Goal: Book appointment/travel/reservation

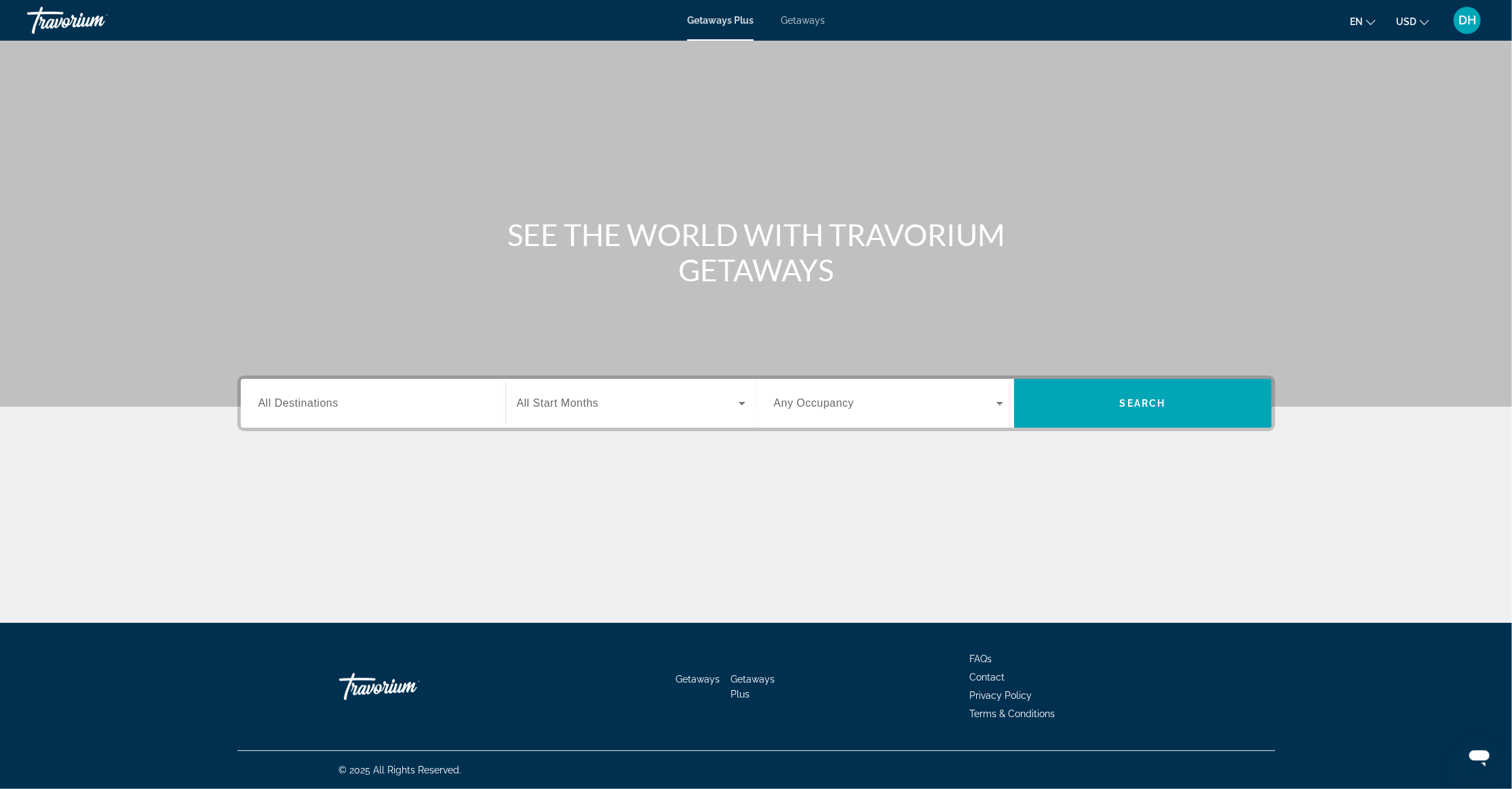
click at [297, 407] on span "All Destinations" at bounding box center [298, 403] width 80 height 11
click at [297, 407] on input "Destination All Destinations" at bounding box center [373, 404] width 229 height 16
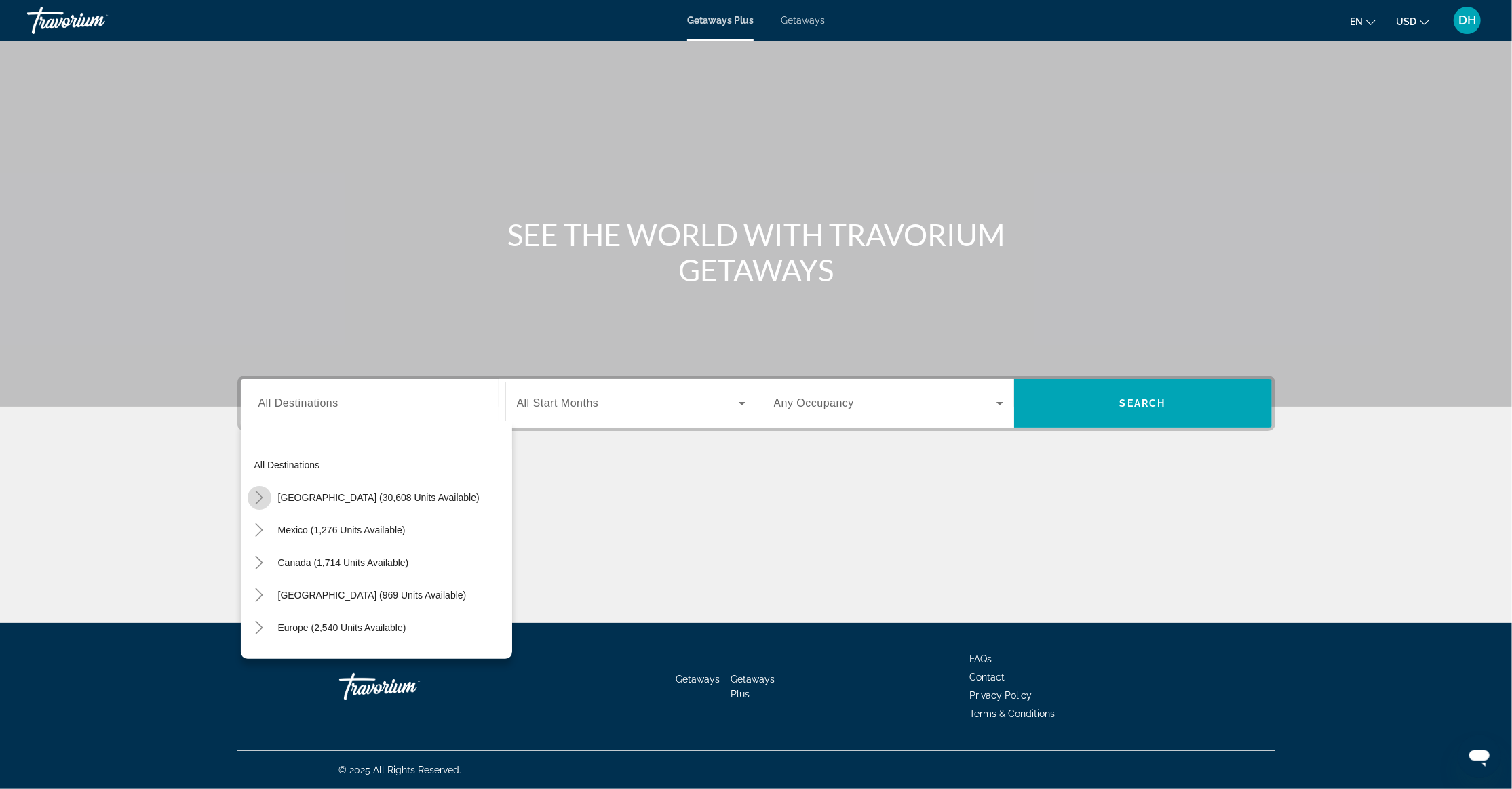
click at [256, 493] on icon "Toggle United States (30,608 units available)" at bounding box center [259, 498] width 14 height 14
click at [276, 489] on icon "Toggle Arizona (524 units available)" at bounding box center [273, 491] width 14 height 14
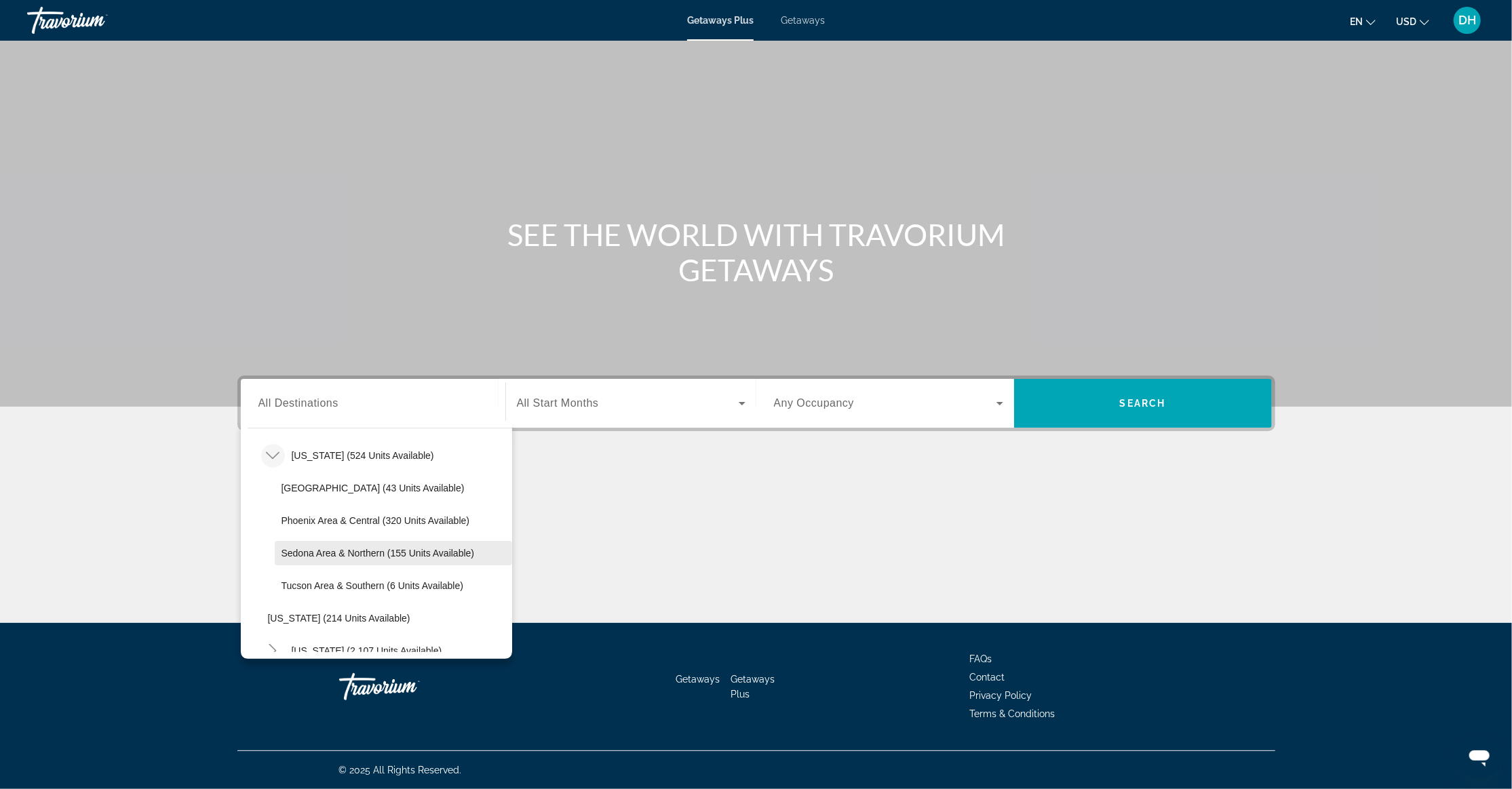
click at [367, 549] on span "Sedona Area & Northern (155 units available)" at bounding box center [379, 553] width 194 height 11
type input "**********"
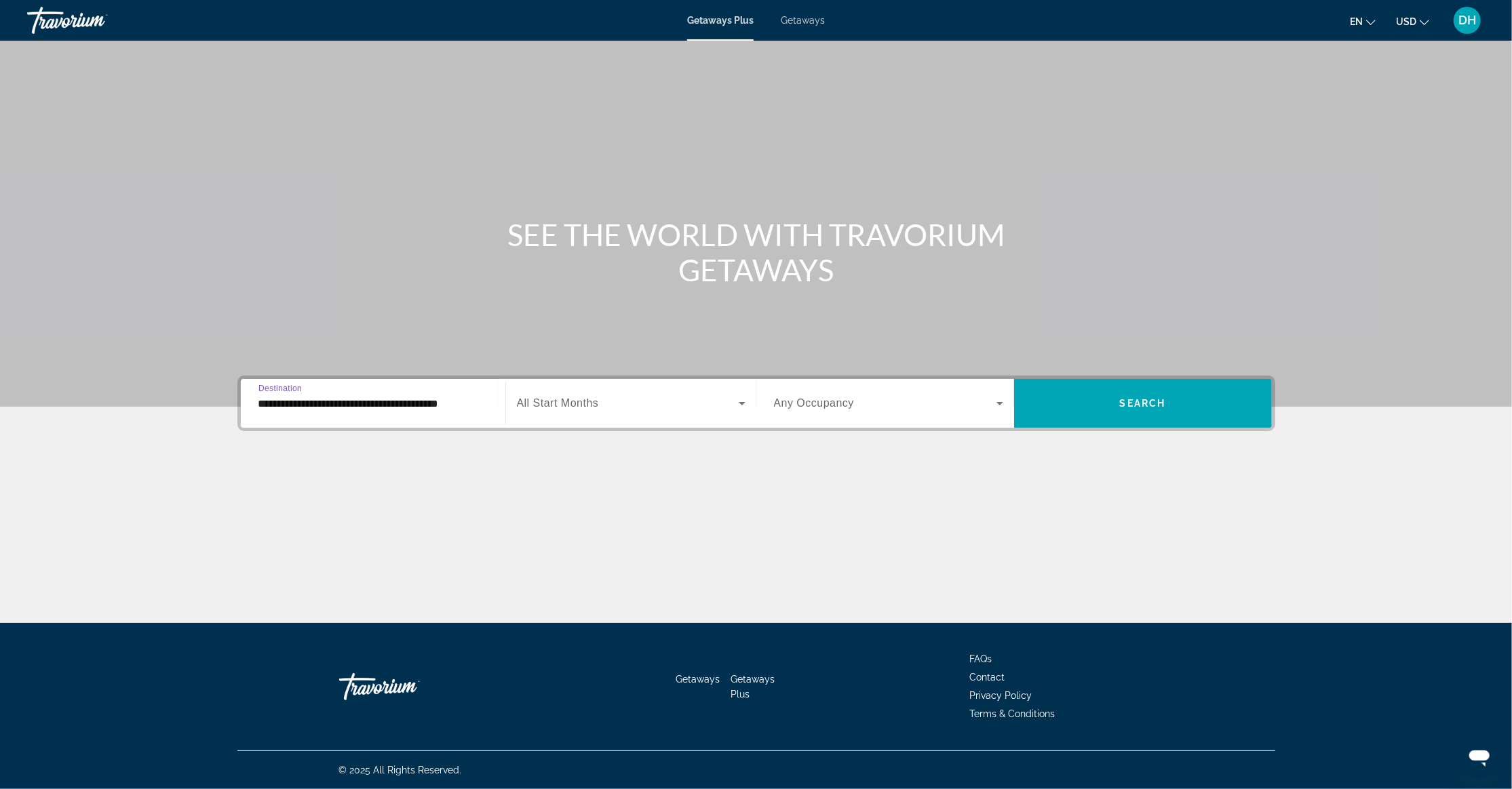
click at [565, 394] on div "Search widget" at bounding box center [631, 404] width 228 height 38
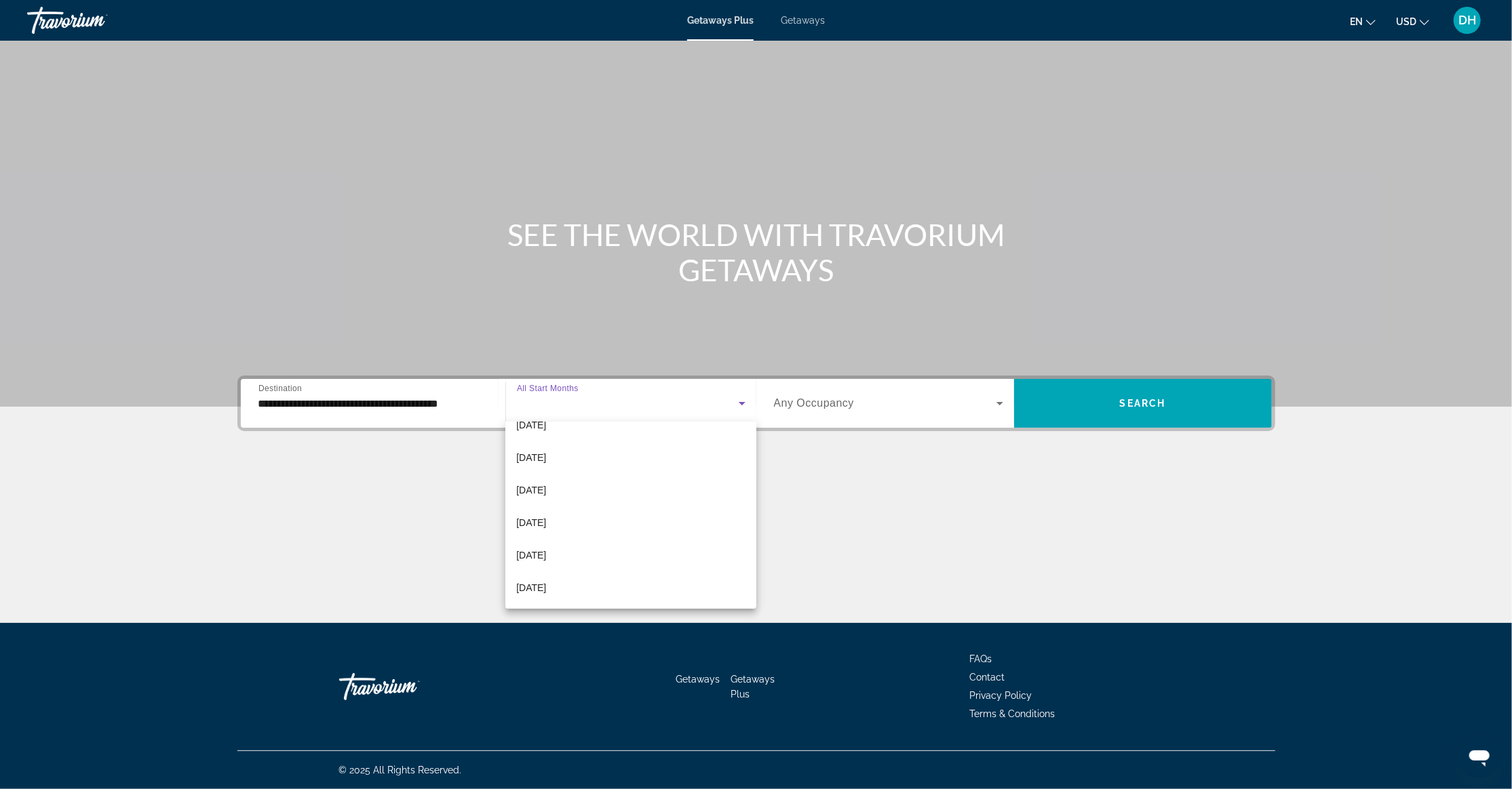
scroll to position [120, 0]
click at [601, 487] on mat-option "[DATE]" at bounding box center [630, 487] width 251 height 33
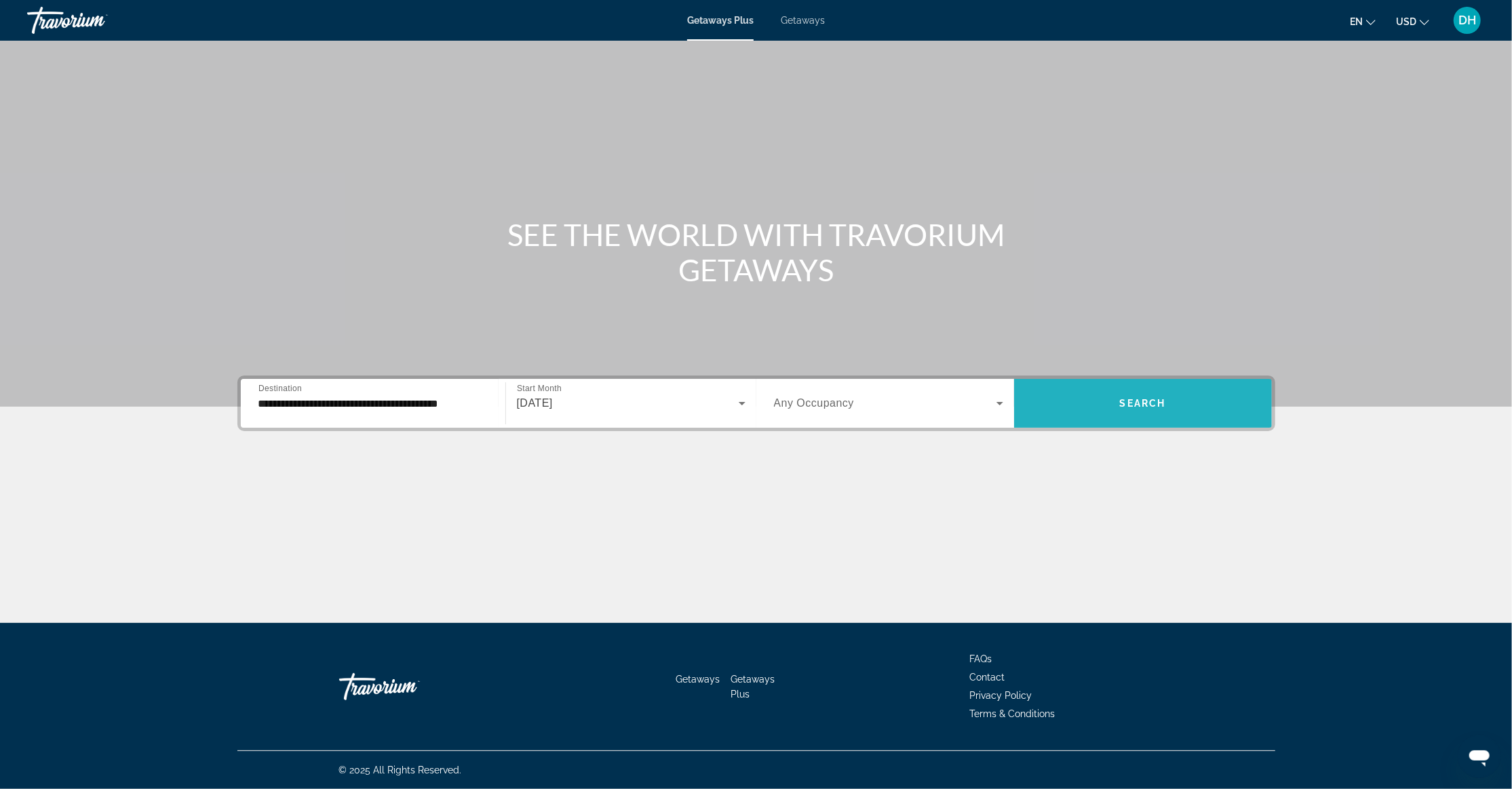
click at [1151, 393] on span "Search widget" at bounding box center [1143, 404] width 258 height 33
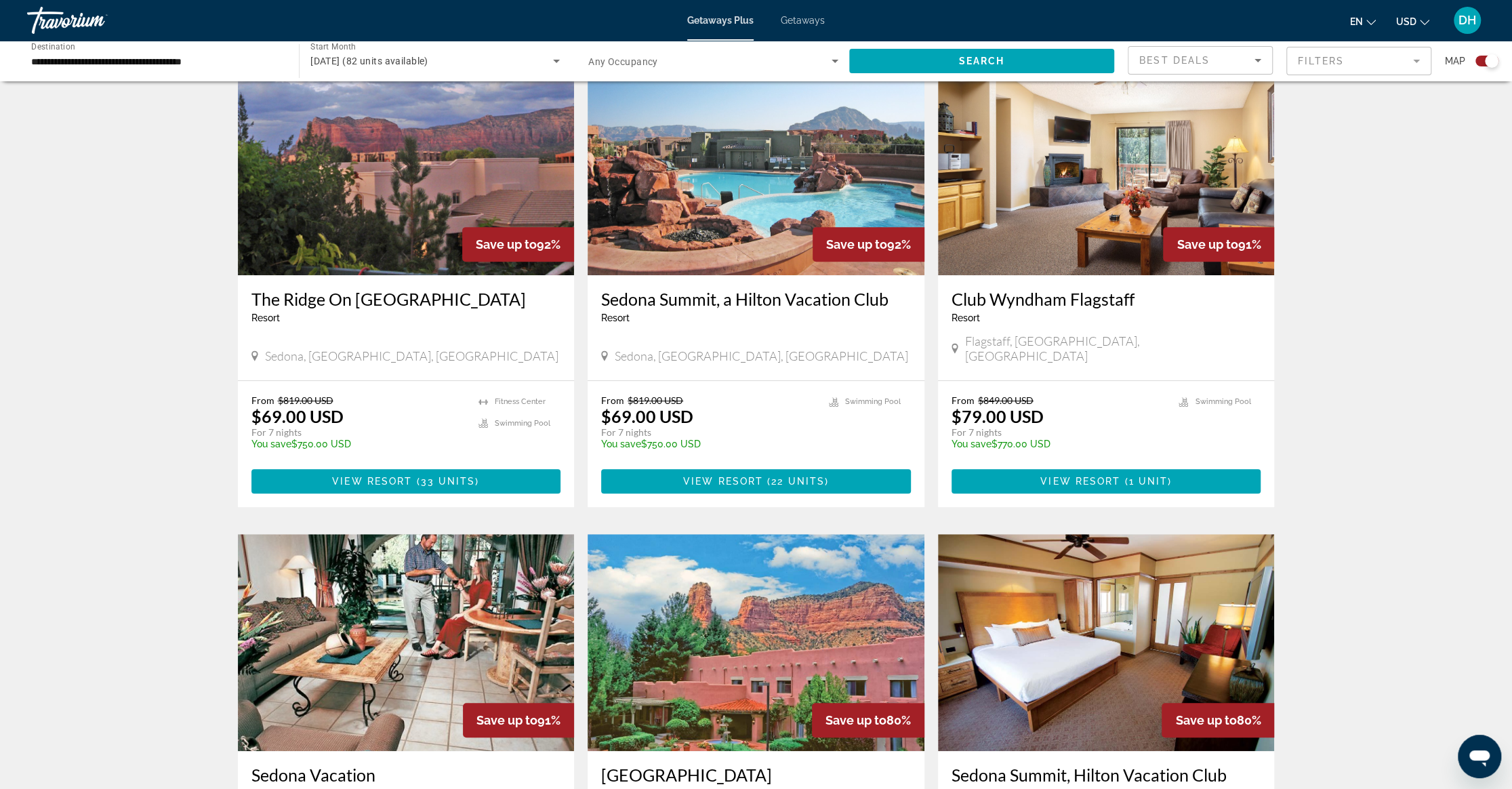
scroll to position [493, 0]
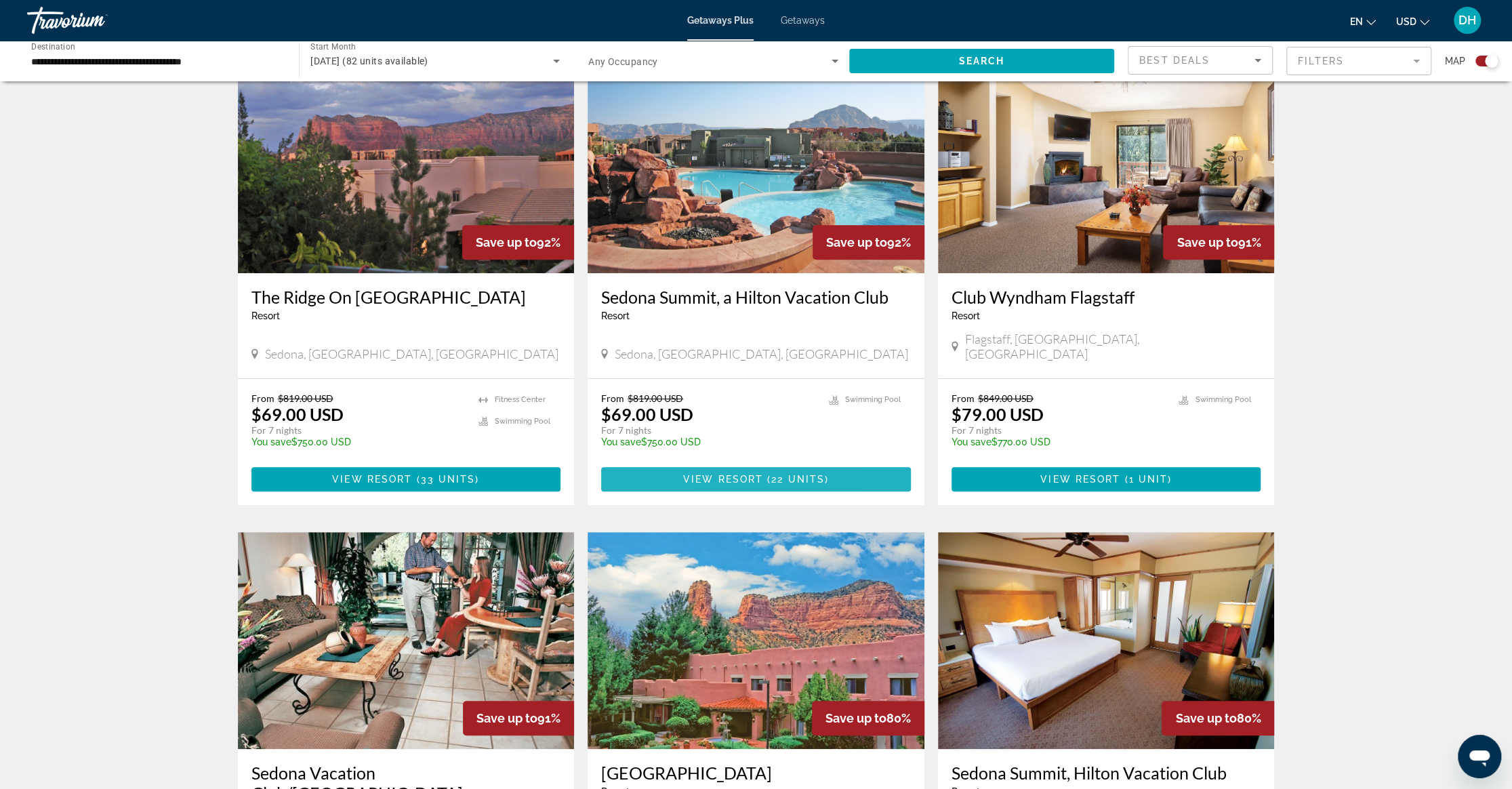
click at [715, 463] on span "Main content" at bounding box center [756, 480] width 310 height 33
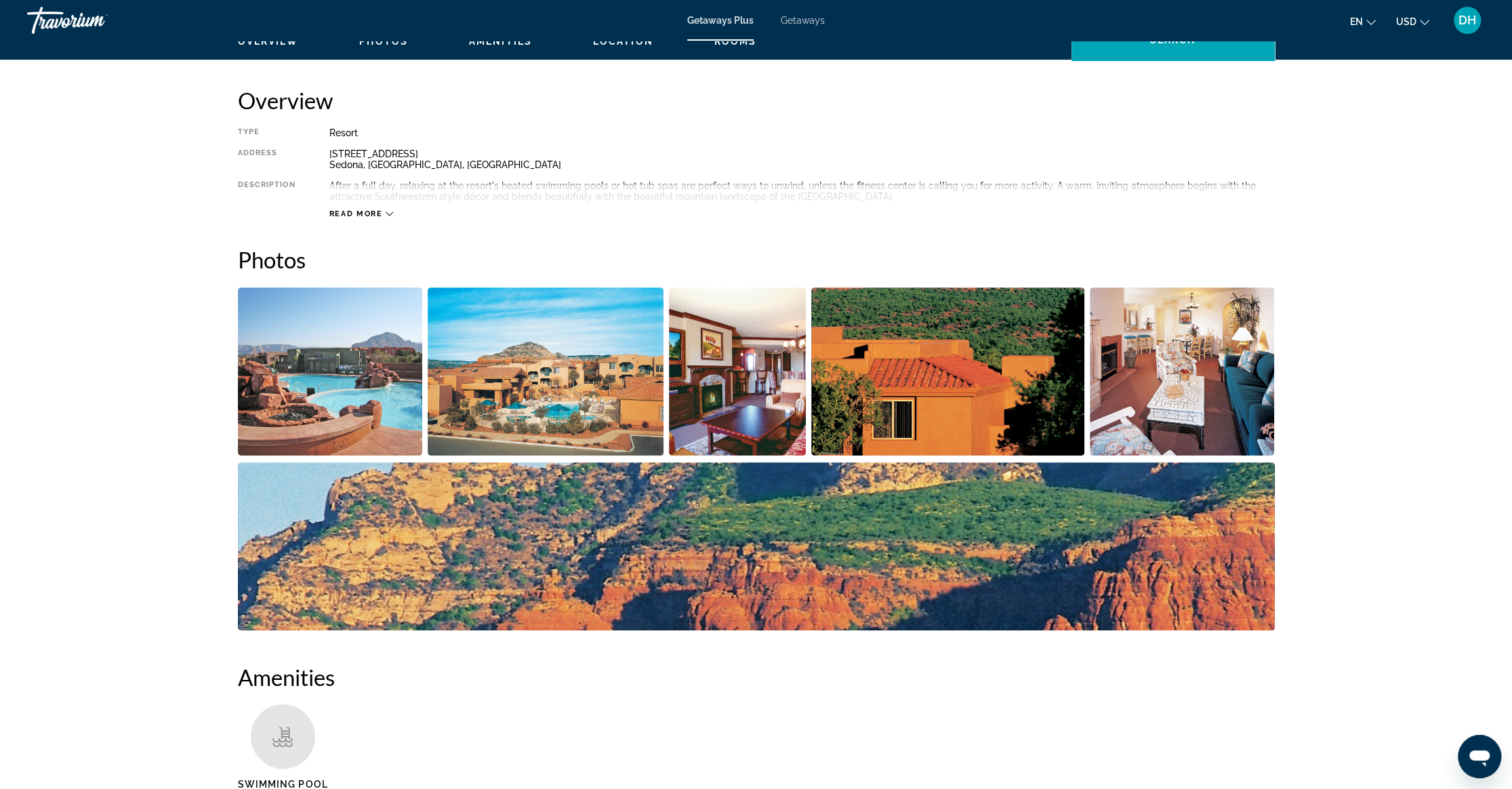
scroll to position [432, 0]
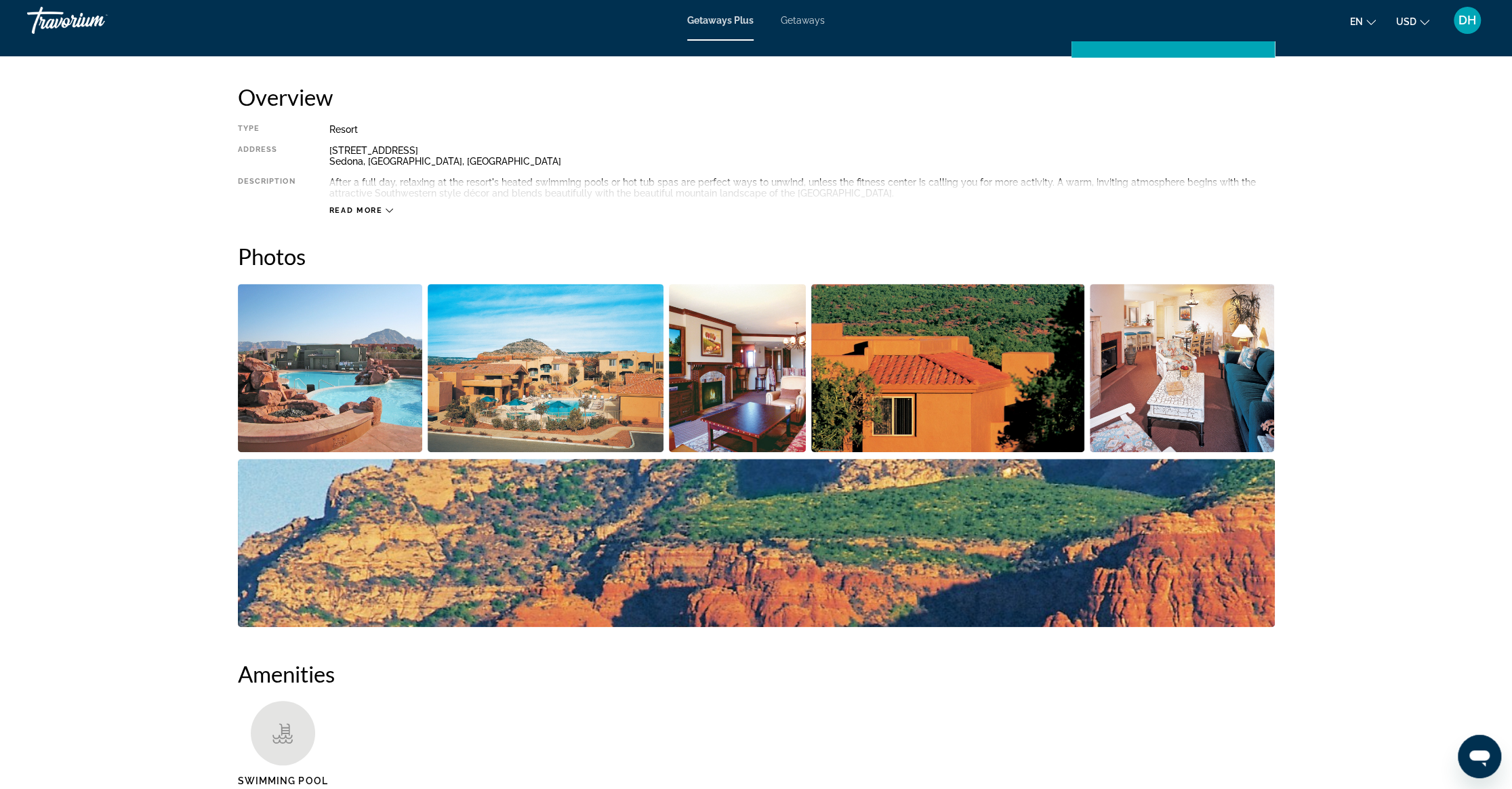
click at [385, 209] on icon "Main content" at bounding box center [389, 210] width 8 height 8
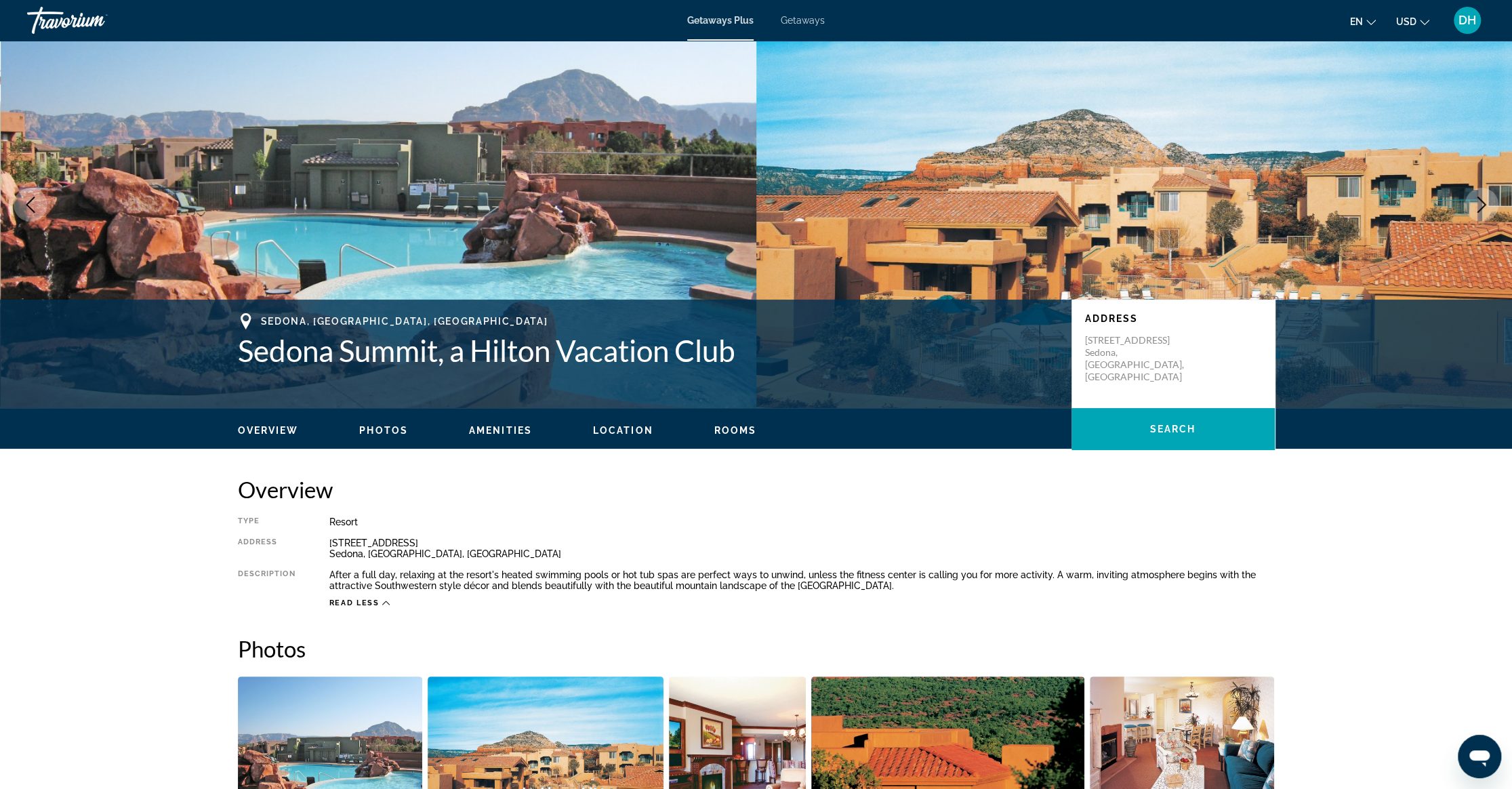
scroll to position [0, 0]
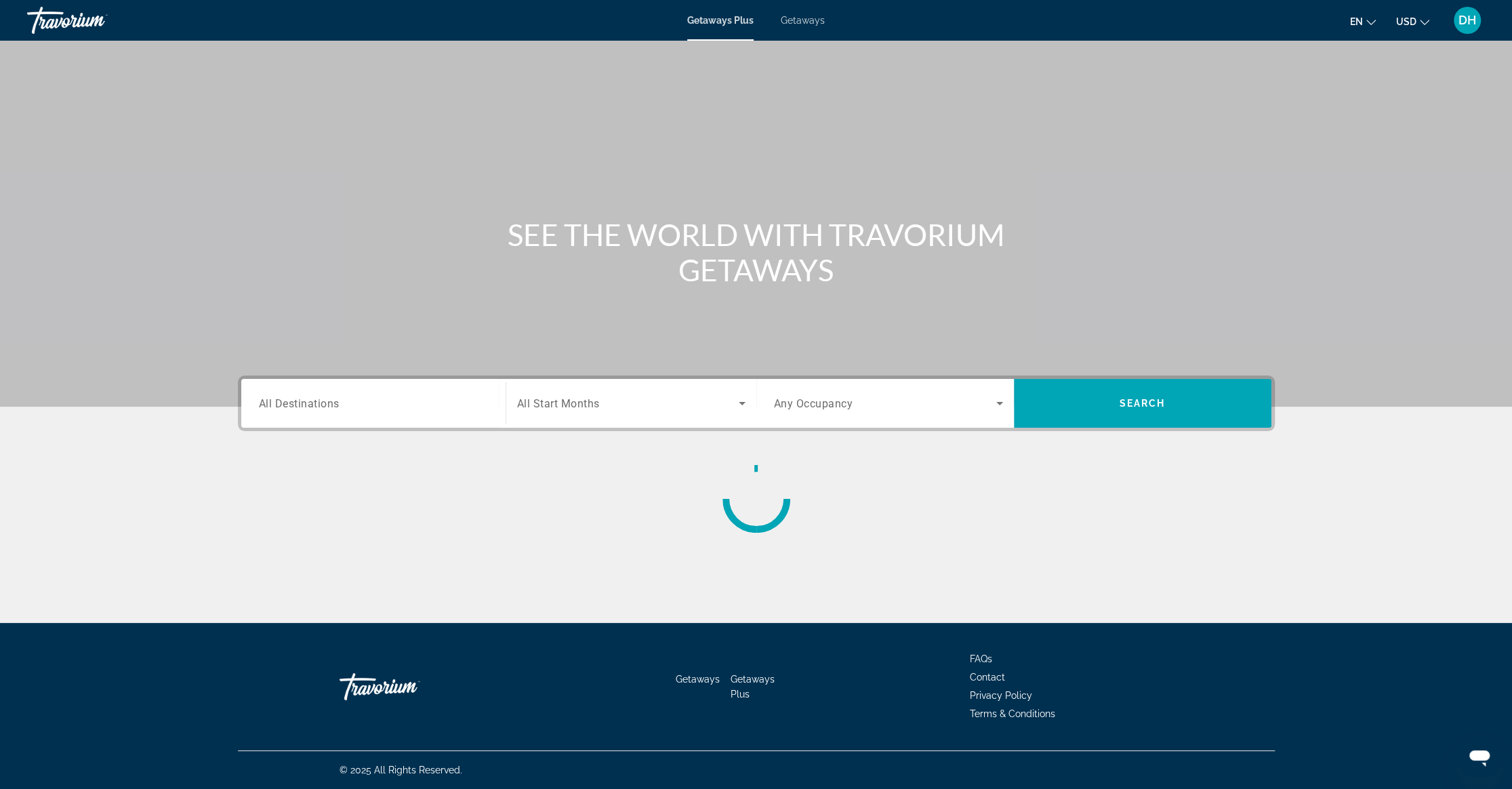
click at [317, 401] on span "All Destinations" at bounding box center [299, 403] width 80 height 13
click at [317, 401] on input "Destination All Destinations" at bounding box center [373, 404] width 229 height 16
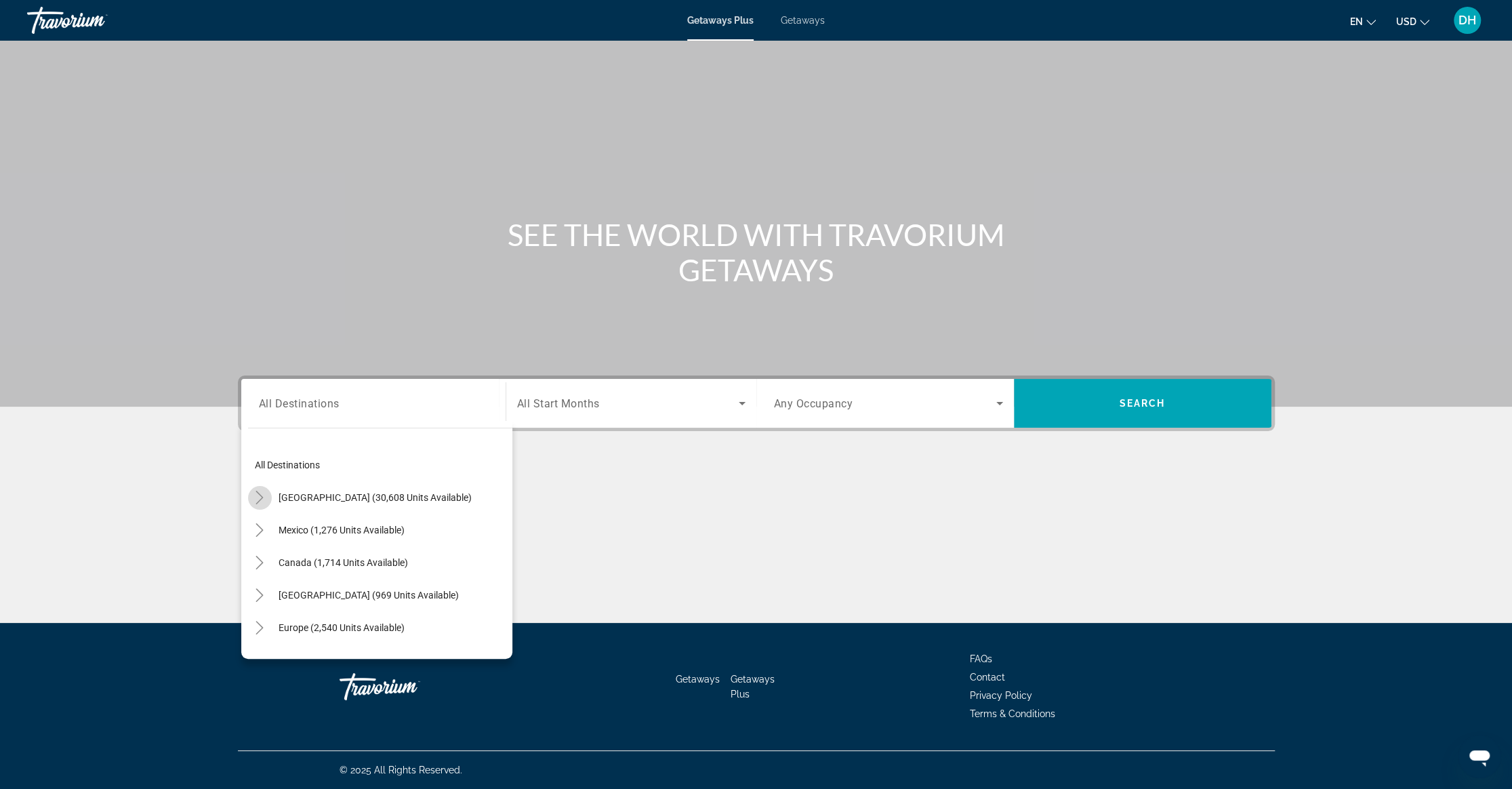
click at [258, 499] on icon "Toggle United States (30,608 units available)" at bounding box center [260, 498] width 14 height 14
click at [271, 493] on icon "Toggle Arizona (524 units available)" at bounding box center [273, 491] width 14 height 14
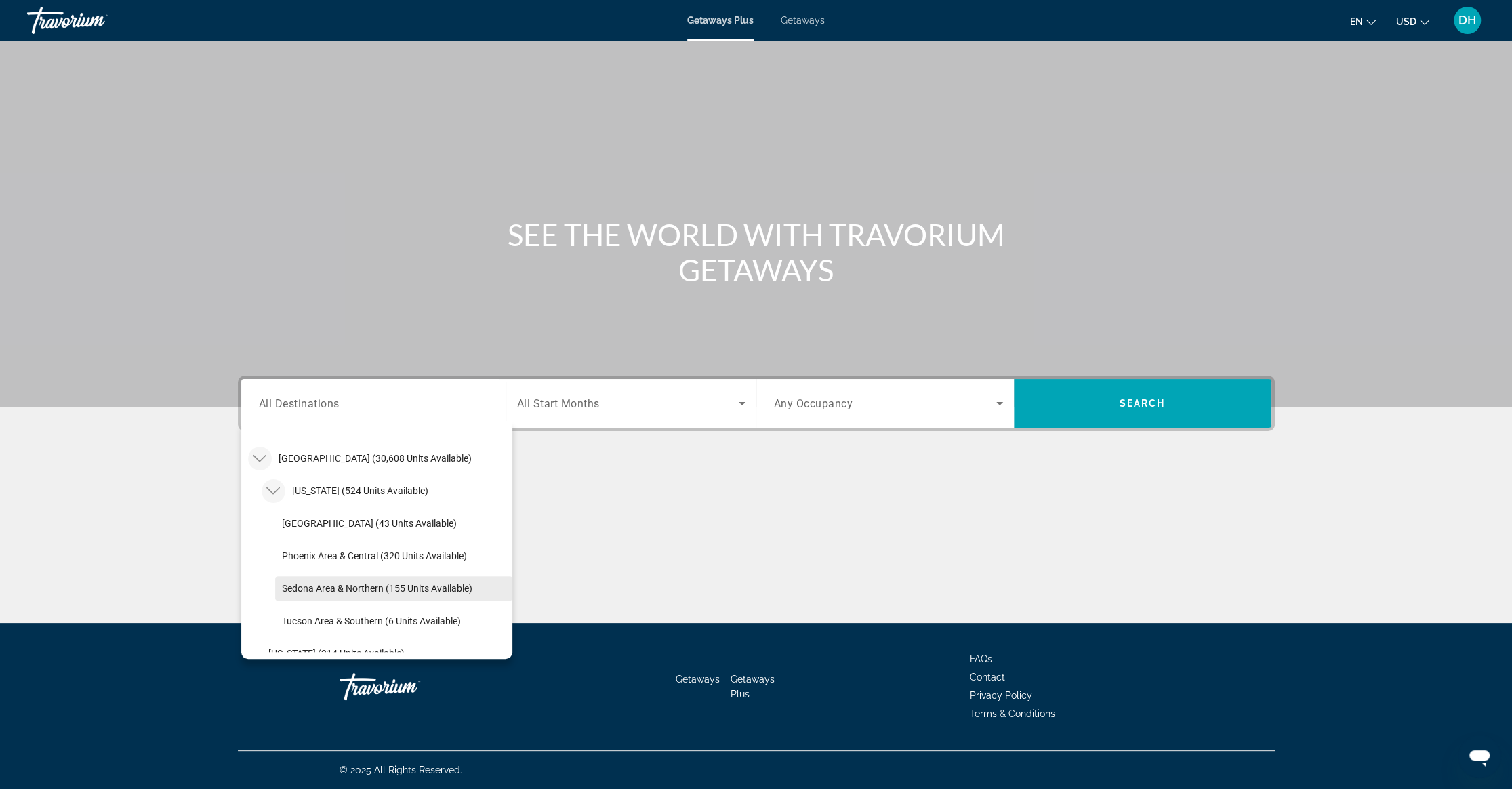
click at [386, 586] on span "Sedona Area & Northern (155 units available)" at bounding box center [377, 589] width 190 height 11
type input "**********"
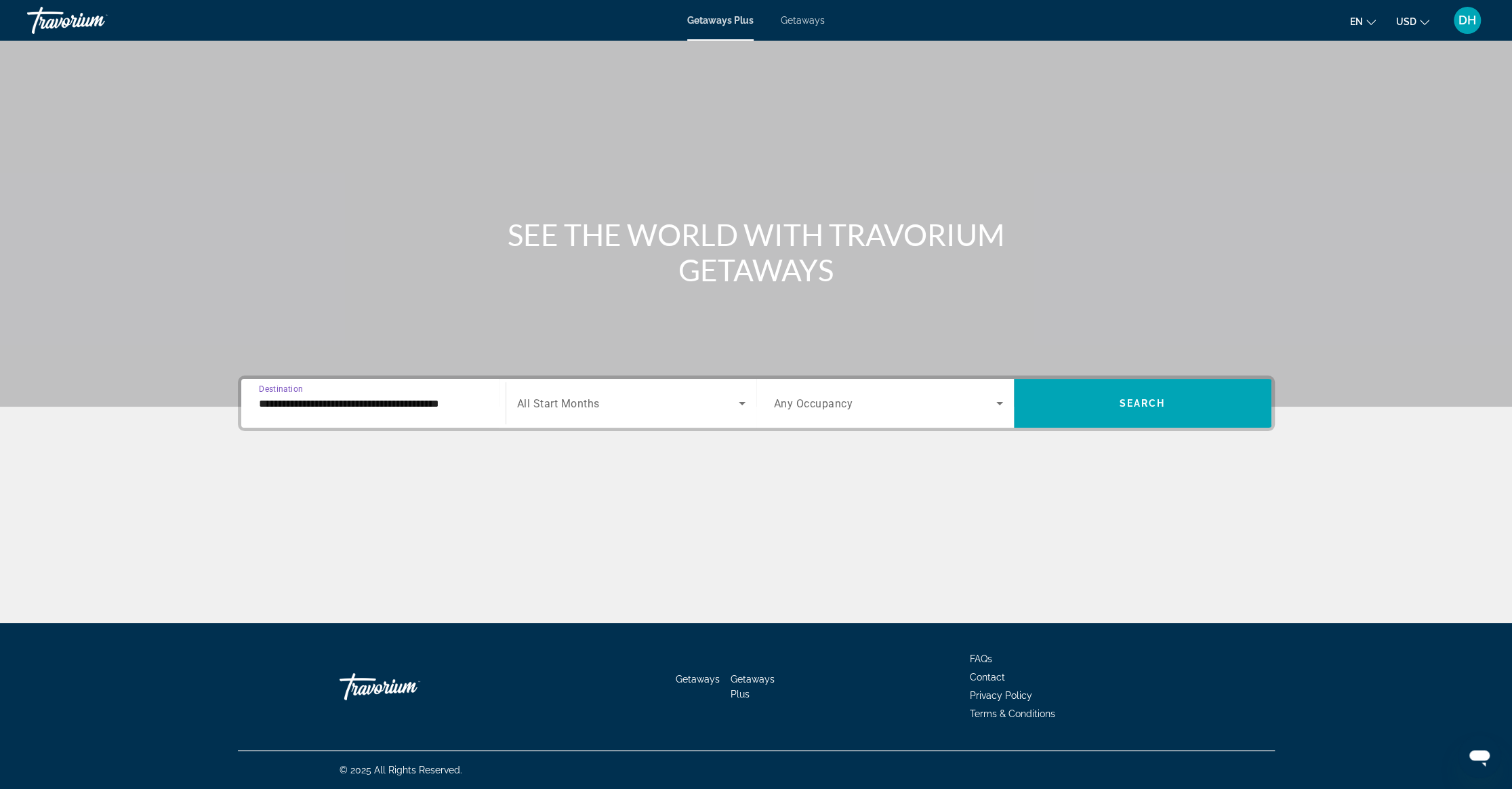
click at [565, 411] on div "Search widget" at bounding box center [632, 404] width 228 height 38
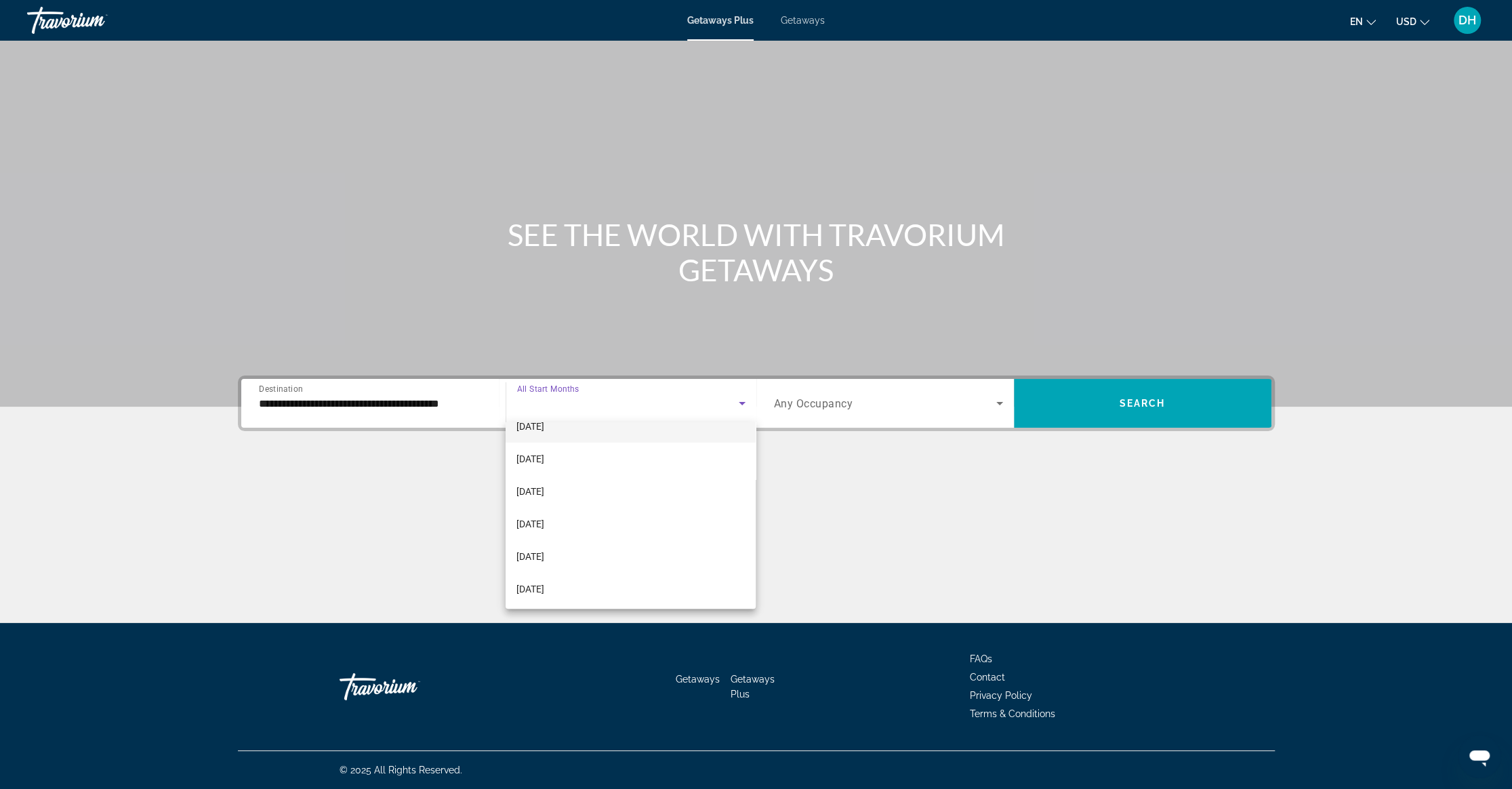
scroll to position [124, 0]
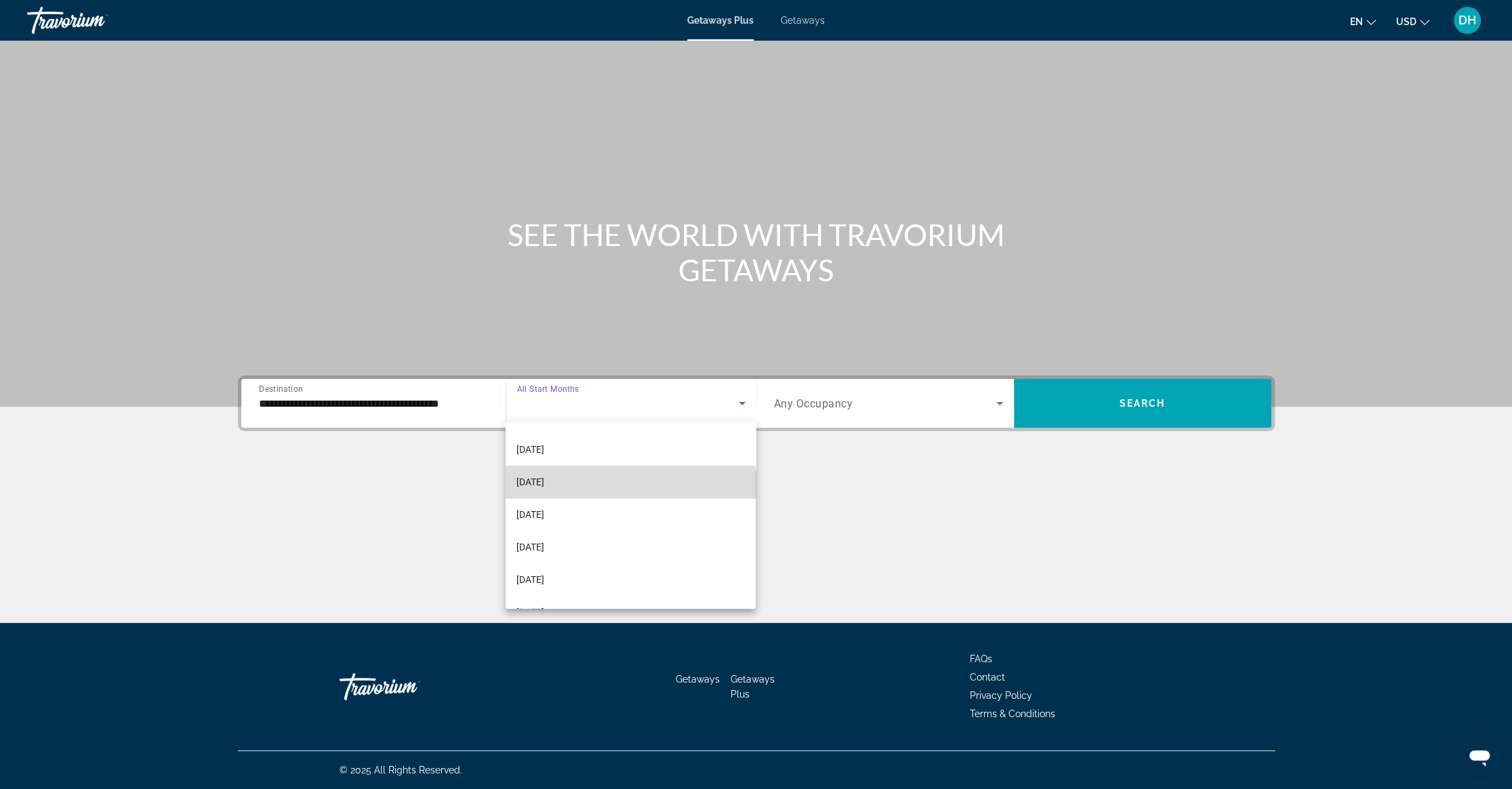
click at [575, 480] on mat-option "[DATE]" at bounding box center [631, 482] width 251 height 33
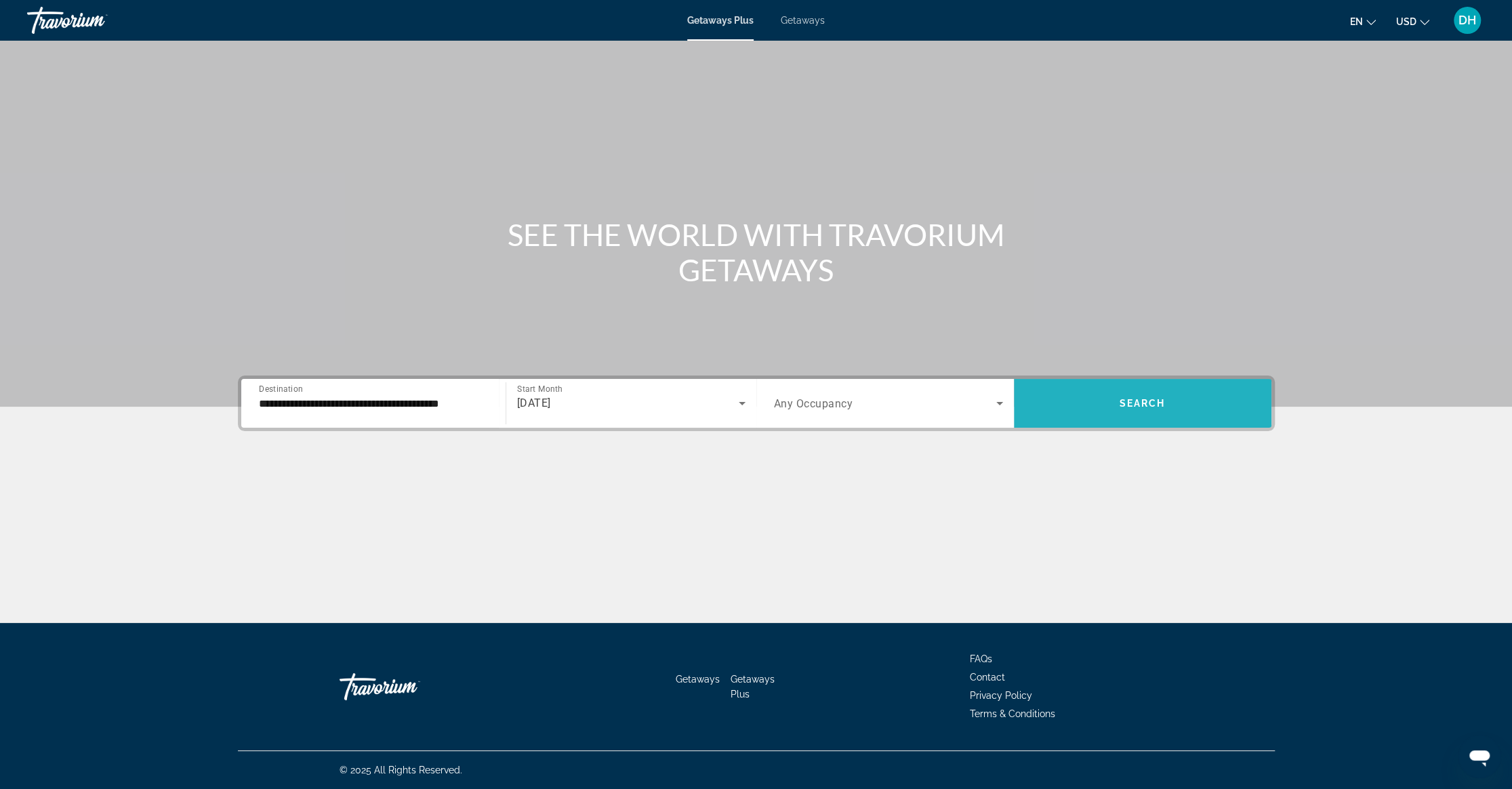
click at [1153, 401] on span "Search" at bounding box center [1142, 404] width 46 height 11
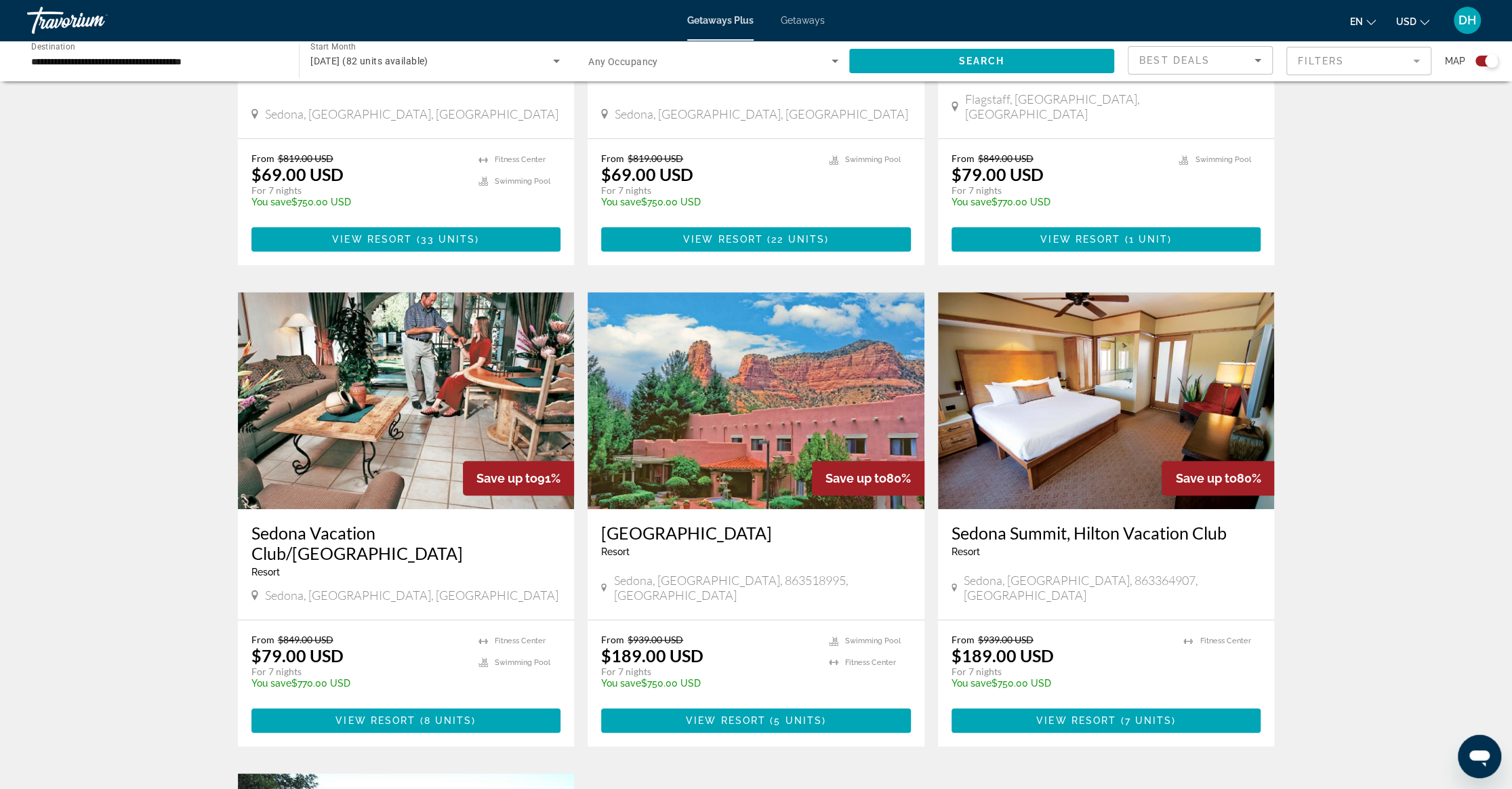
scroll to position [823, 0]
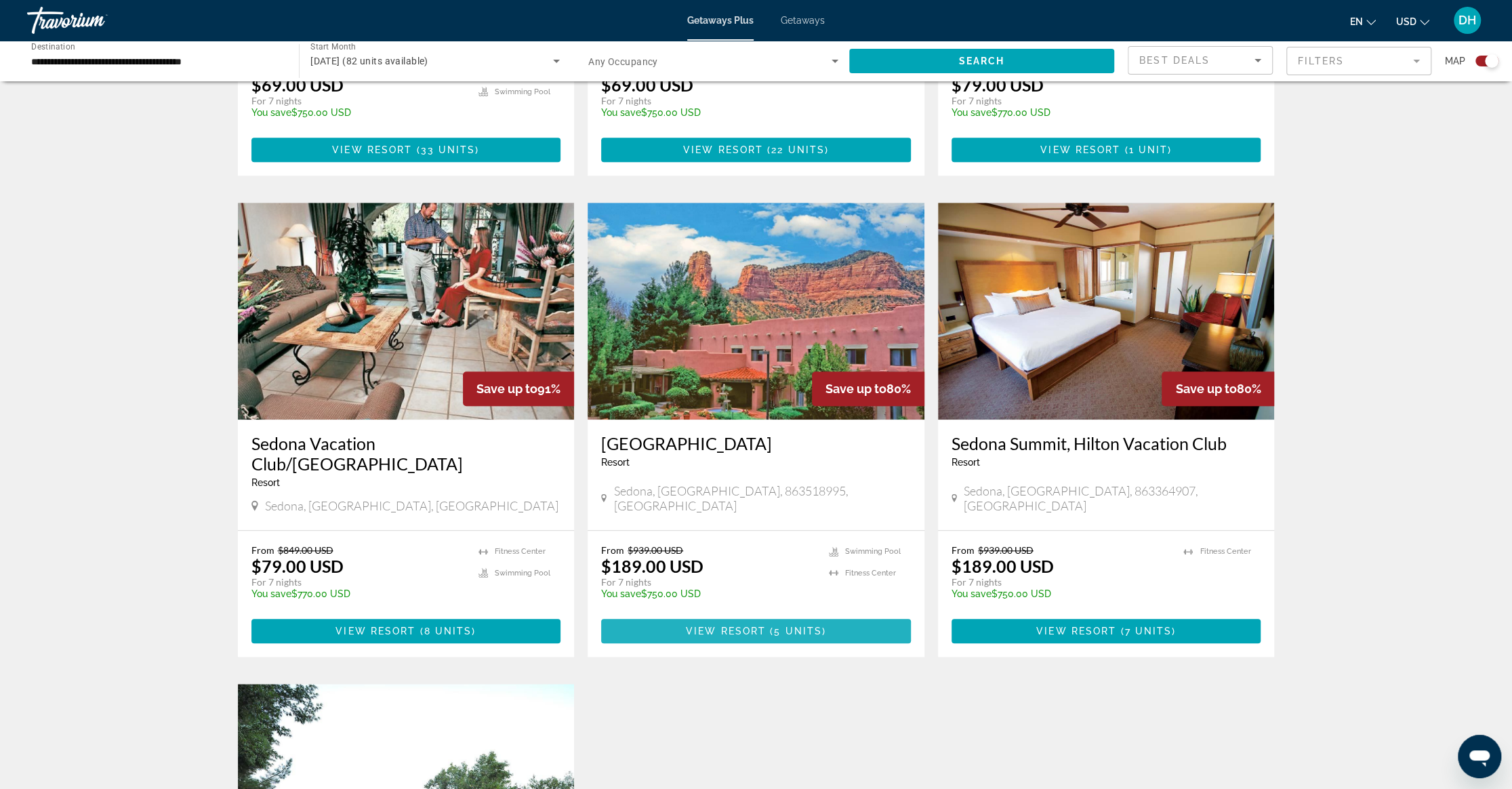
click at [724, 626] on span "View Resort" at bounding box center [726, 631] width 80 height 11
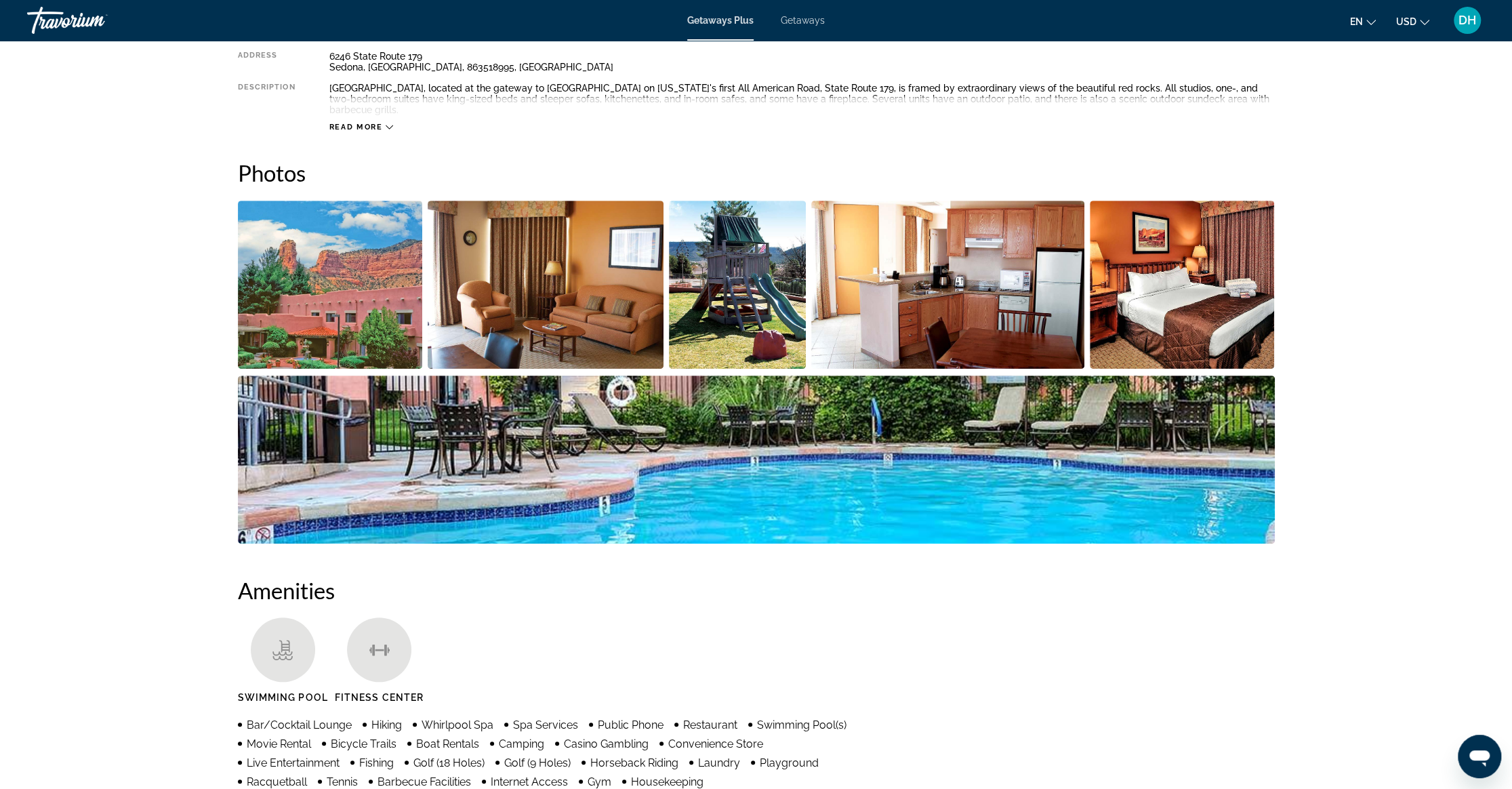
scroll to position [484, 0]
